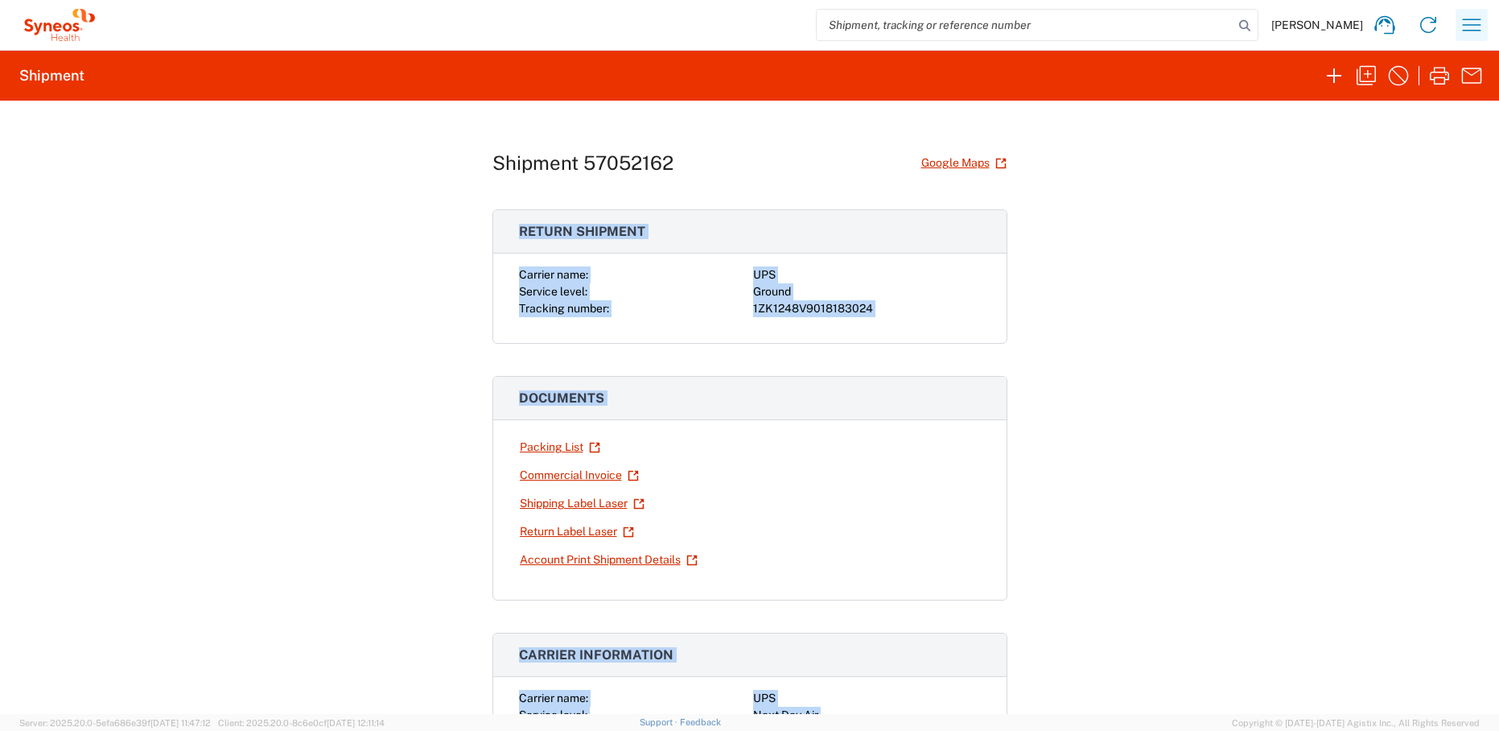
scroll to position [22, 0]
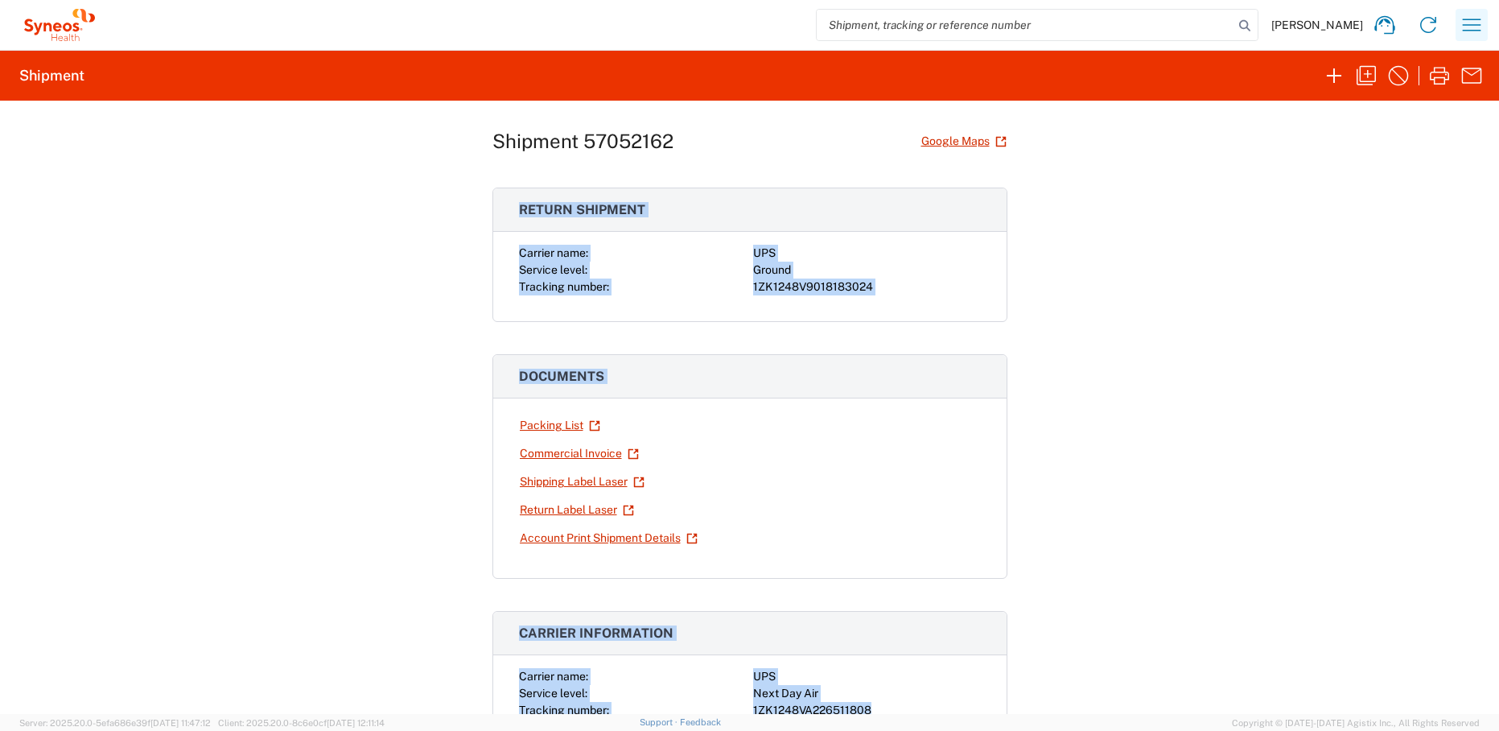
click at [1468, 30] on icon "button" at bounding box center [1472, 25] width 19 height 12
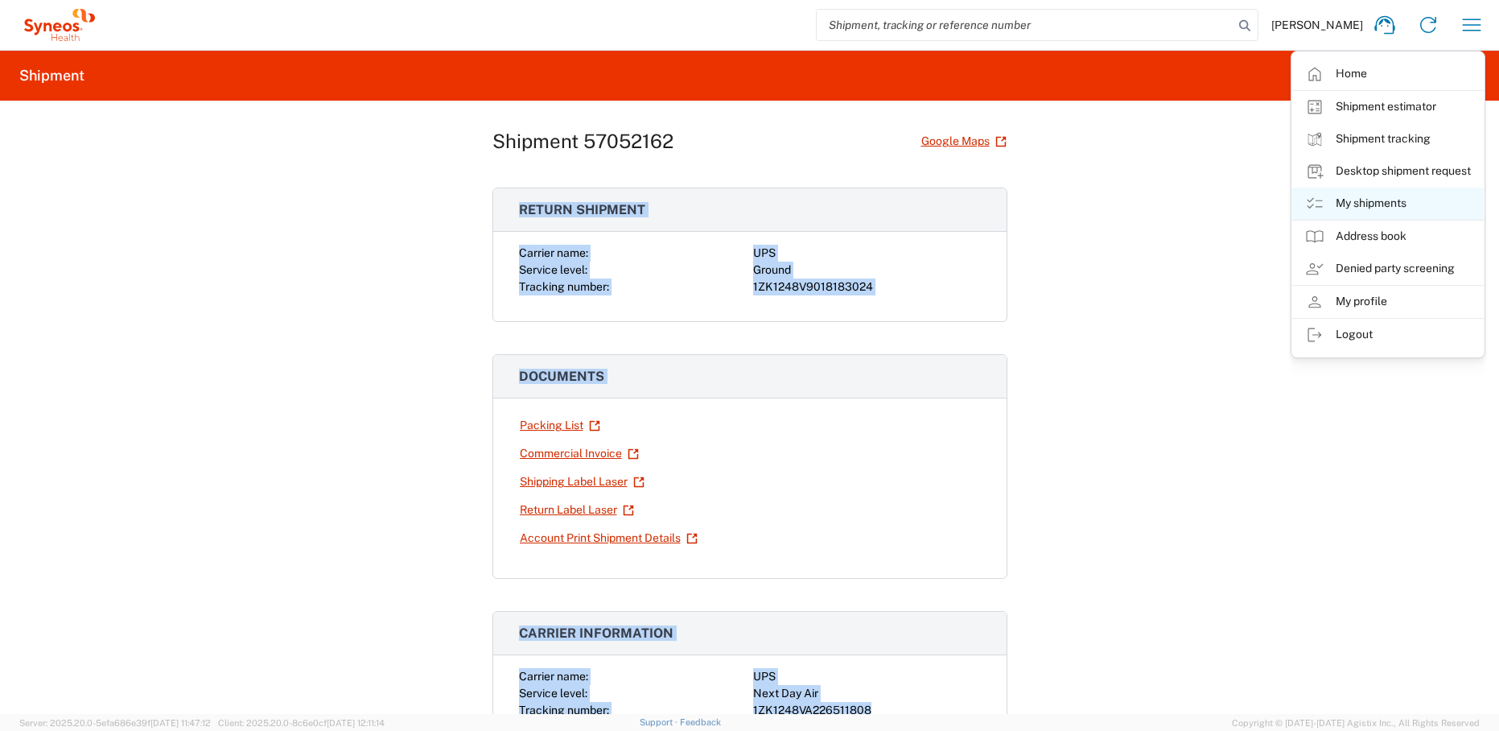
click at [1396, 208] on link "My shipments" at bounding box center [1389, 204] width 192 height 32
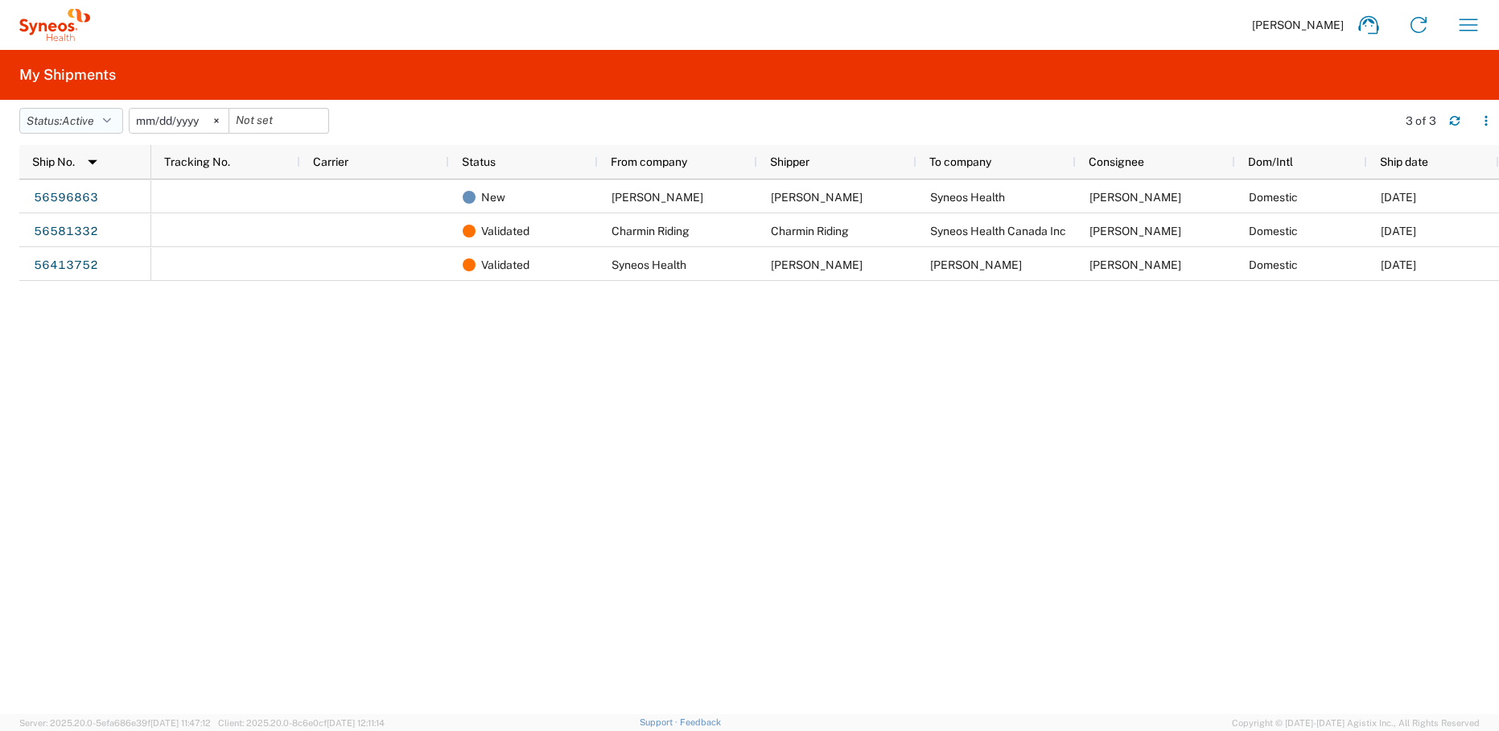
click at [111, 118] on icon "button" at bounding box center [107, 120] width 8 height 11
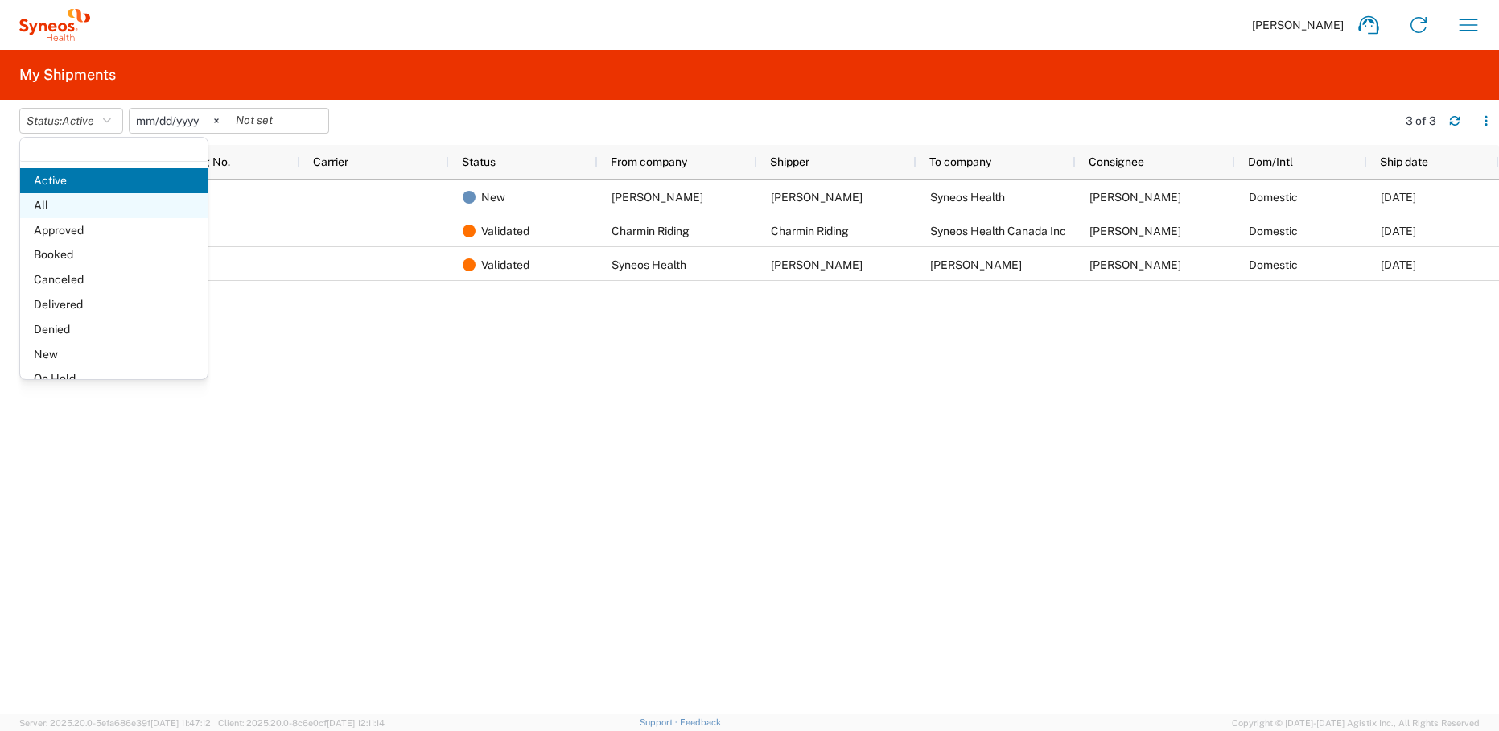
click at [46, 207] on span "All" at bounding box center [114, 205] width 188 height 25
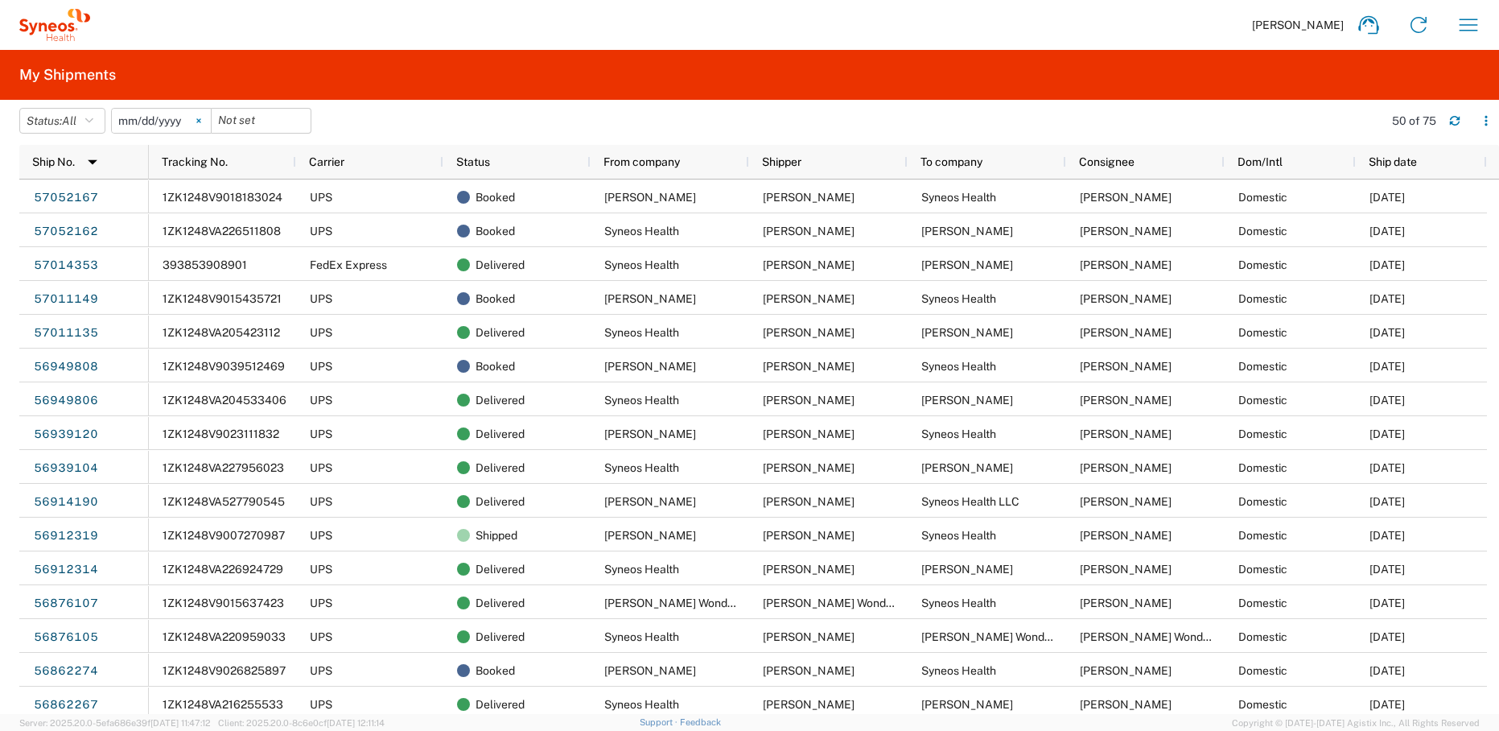
click at [206, 124] on svg-icon at bounding box center [199, 121] width 24 height 24
click at [485, 97] on agx-form-header "My Shipments" at bounding box center [749, 75] width 1499 height 50
